Goal: Task Accomplishment & Management: Use online tool/utility

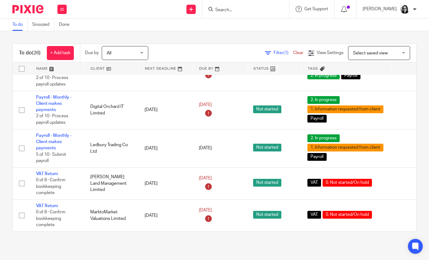
scroll to position [734, 0]
click at [281, 55] on span "Filter (1)" at bounding box center [284, 53] width 20 height 4
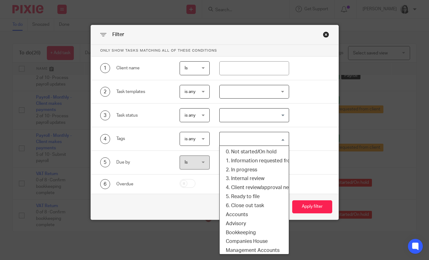
click at [261, 138] on input "Search for option" at bounding box center [252, 138] width 65 height 11
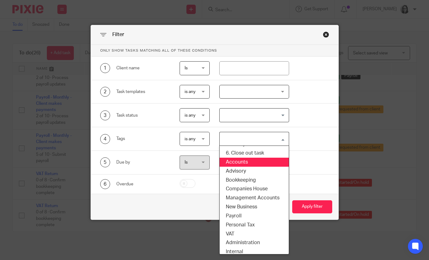
scroll to position [56, 0]
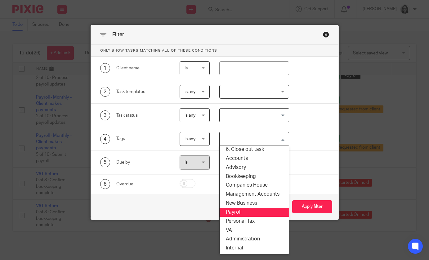
click at [264, 210] on li "Payroll" at bounding box center [254, 211] width 69 height 9
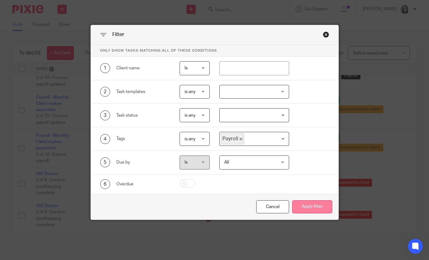
click at [301, 210] on button "Apply filter" at bounding box center [312, 206] width 40 height 13
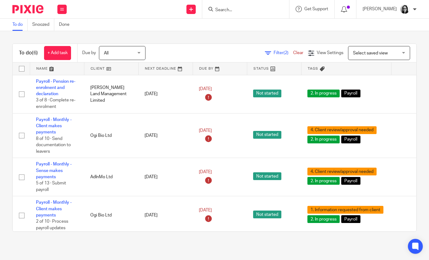
click at [276, 51] on span "Filter (2)" at bounding box center [284, 53] width 20 height 4
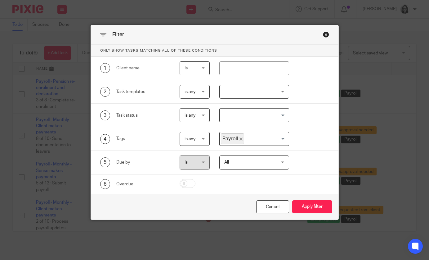
click at [242, 138] on icon "Deselect Payroll" at bounding box center [241, 138] width 3 height 3
click at [242, 138] on input "Search for option" at bounding box center [252, 138] width 65 height 11
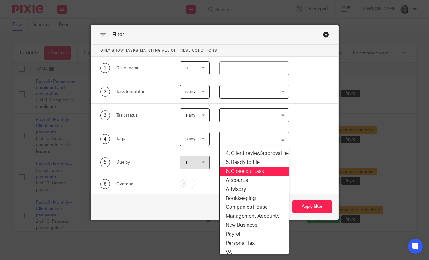
scroll to position [56, 0]
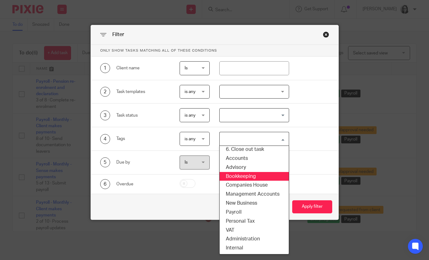
click at [245, 174] on li "Bookkeeping" at bounding box center [254, 176] width 69 height 9
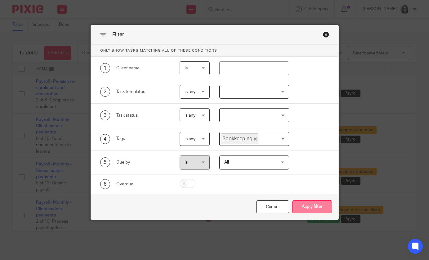
click at [301, 201] on button "Apply filter" at bounding box center [312, 206] width 40 height 13
click at [302, 207] on button "Apply filter" at bounding box center [312, 206] width 40 height 13
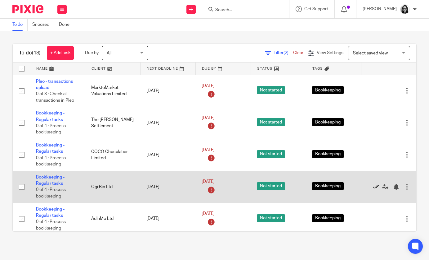
click at [375, 190] on icon at bounding box center [376, 186] width 6 height 6
